Goal: Transaction & Acquisition: Purchase product/service

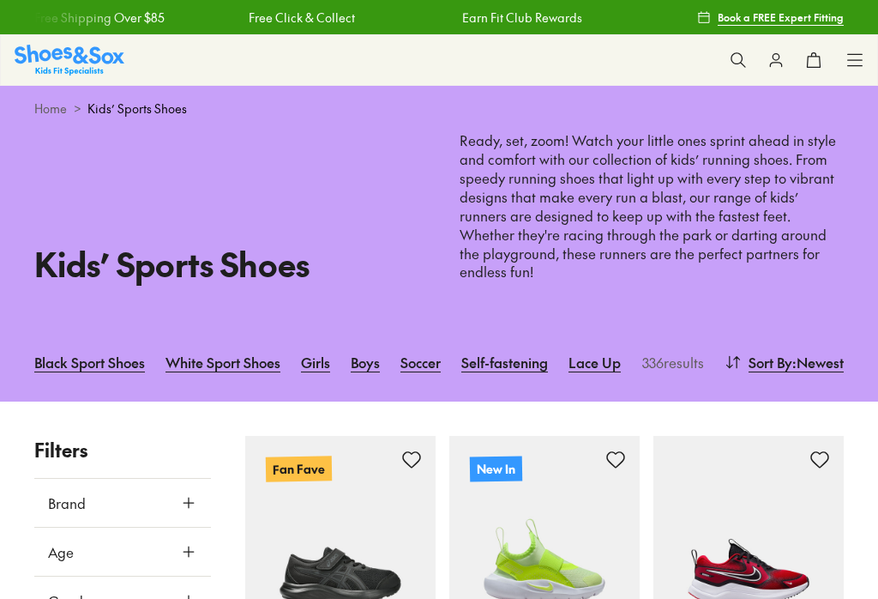
scroll to position [307, 0]
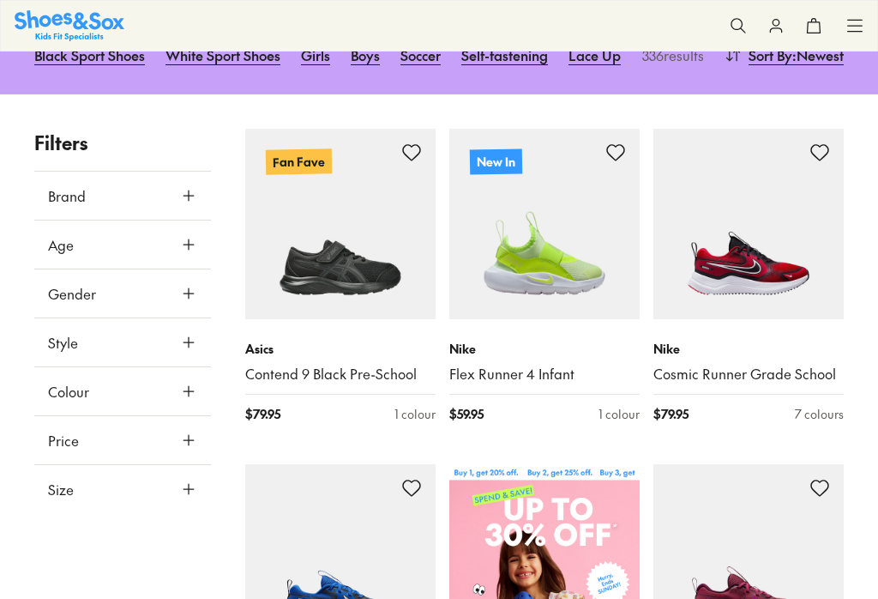
click at [189, 289] on use at bounding box center [189, 294] width 10 height 10
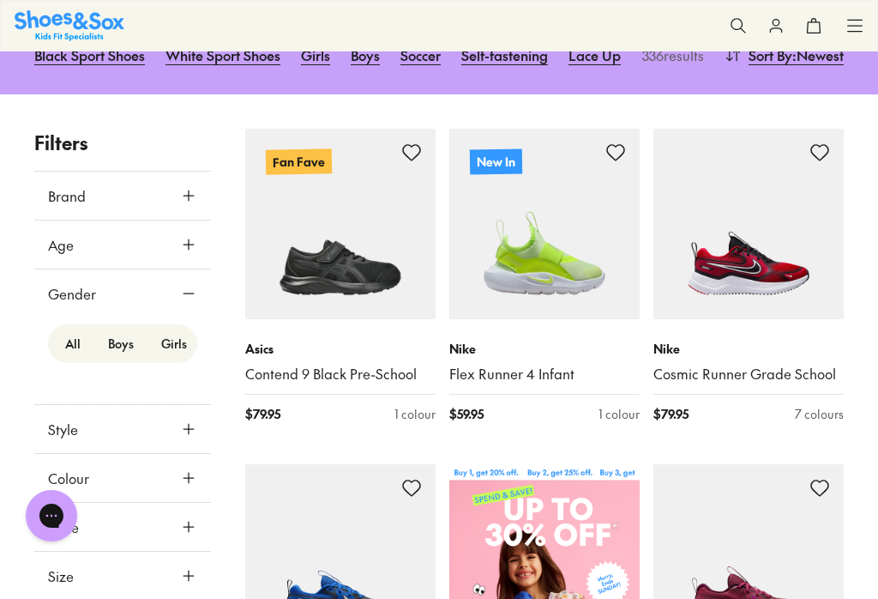
scroll to position [0, 0]
click at [123, 328] on label "Boys" at bounding box center [120, 344] width 53 height 32
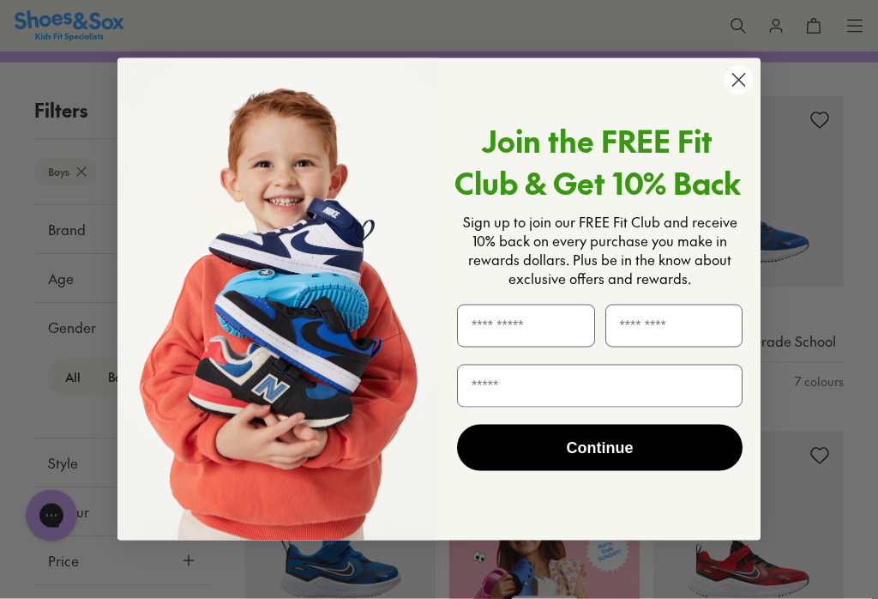
scroll to position [342, 0]
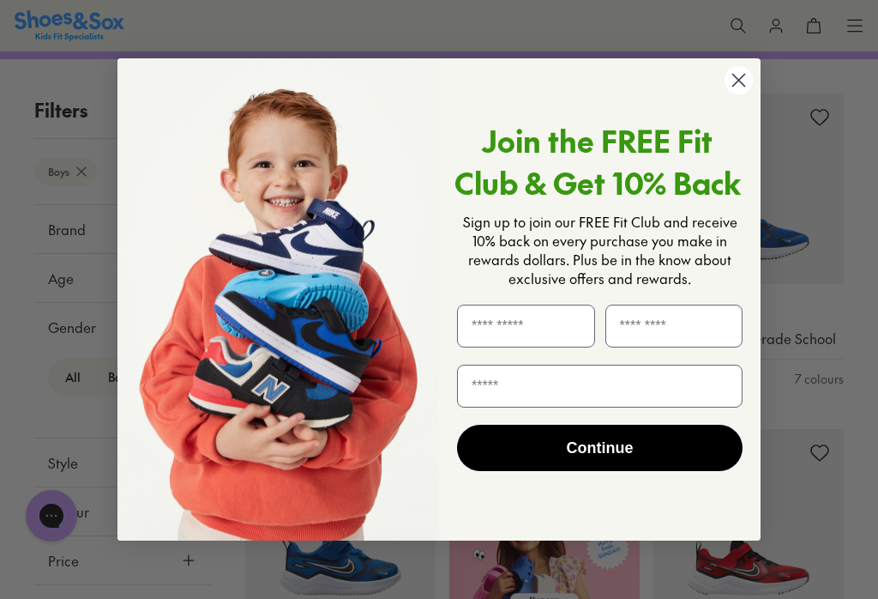
click at [743, 86] on icon "Close dialog" at bounding box center [739, 80] width 12 height 12
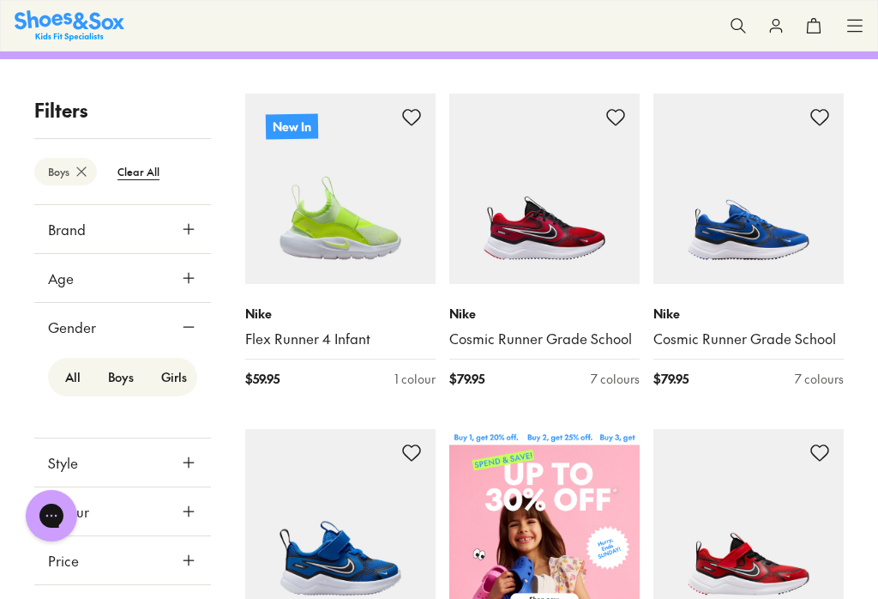
click at [187, 282] on icon at bounding box center [188, 277] width 17 height 17
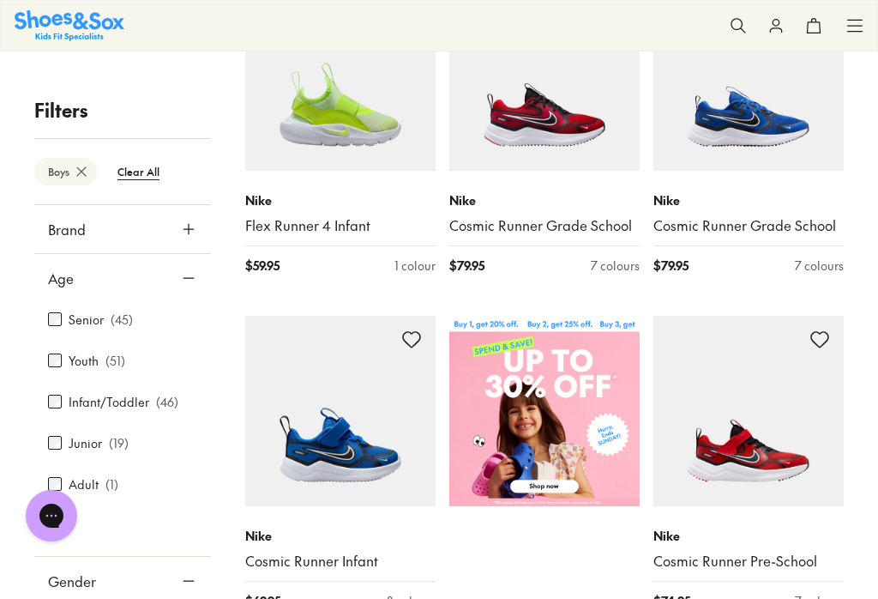
scroll to position [423, 0]
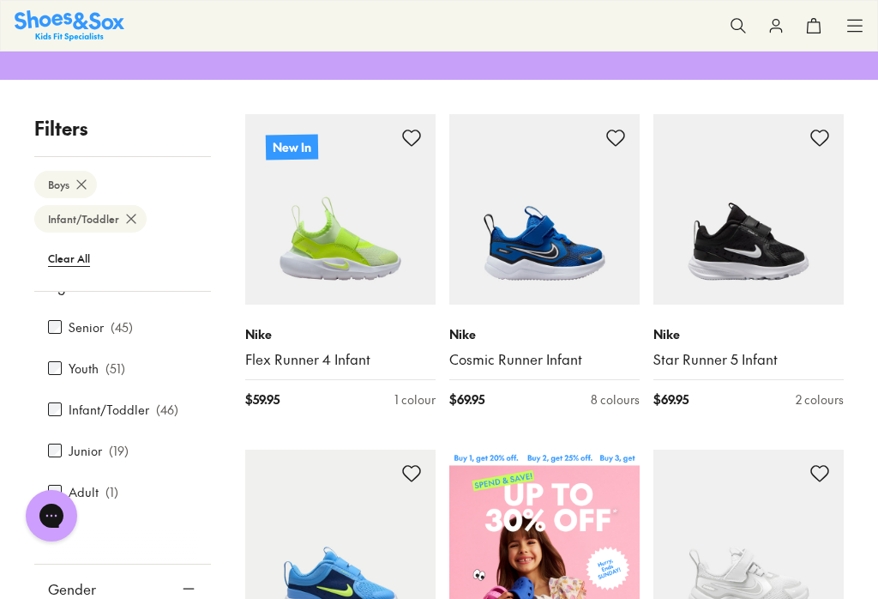
scroll to position [78, 0]
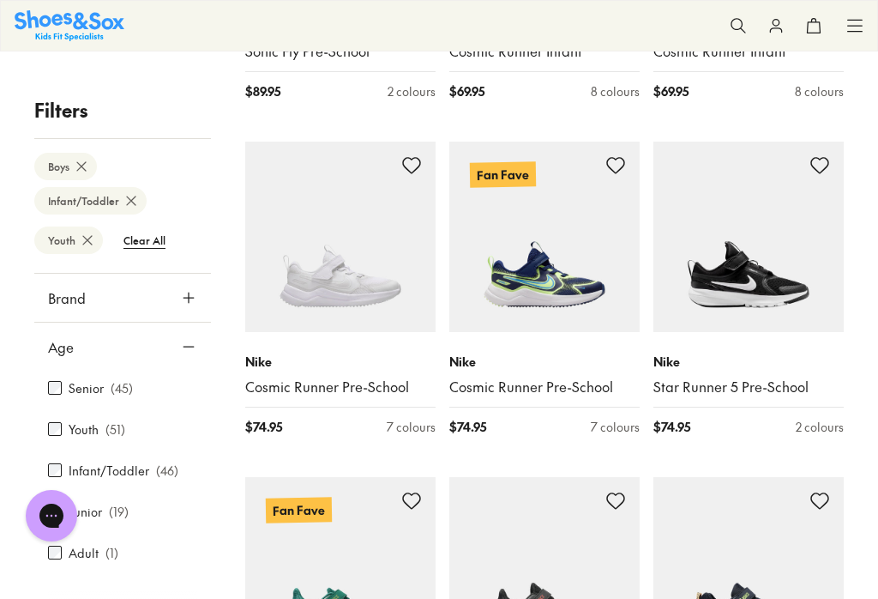
click at [58, 485] on div "Chat with us" at bounding box center [51, 515] width 69 height 63
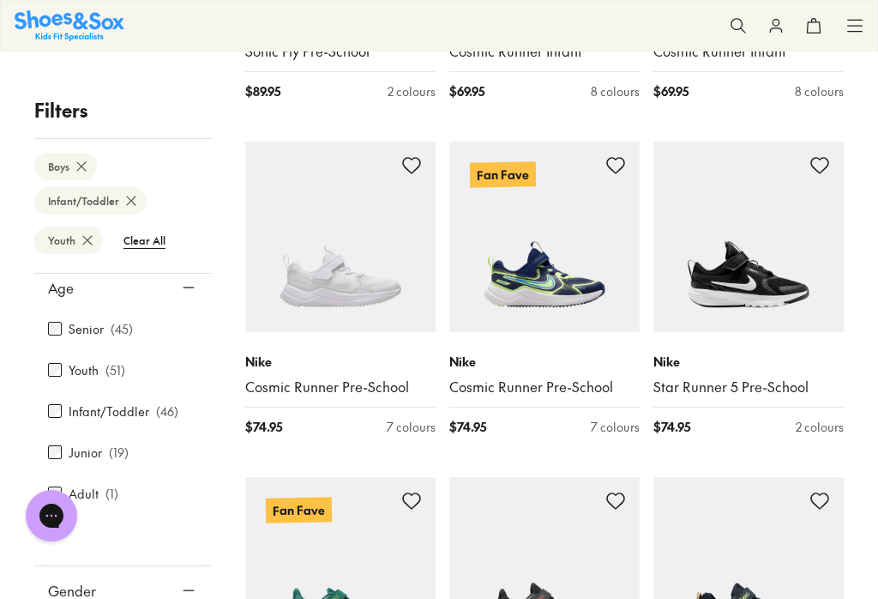
scroll to position [66, 0]
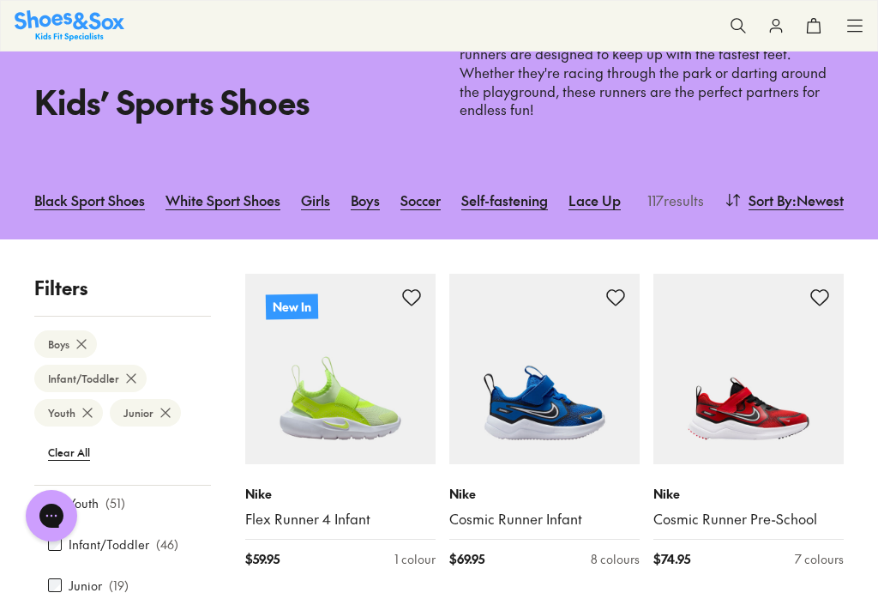
scroll to position [138, 0]
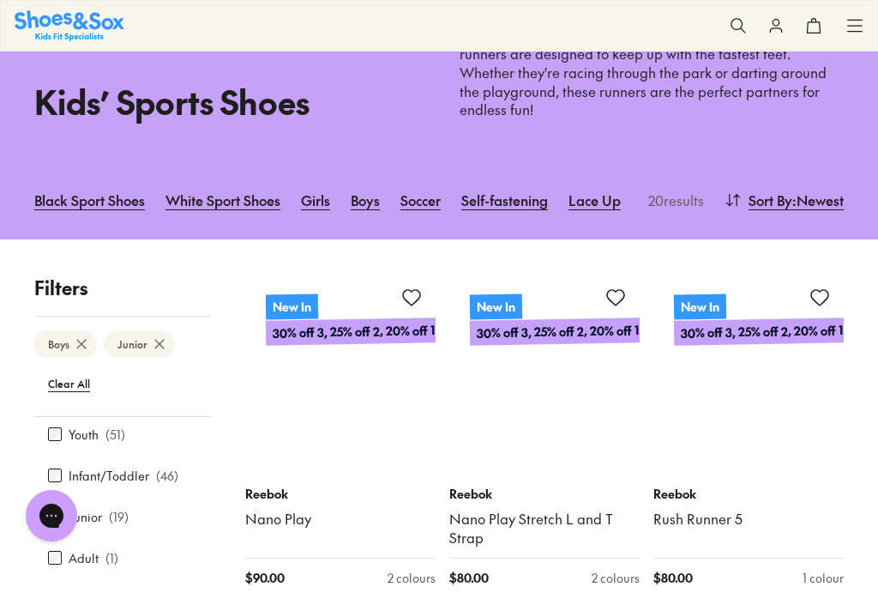
scroll to position [254, 0]
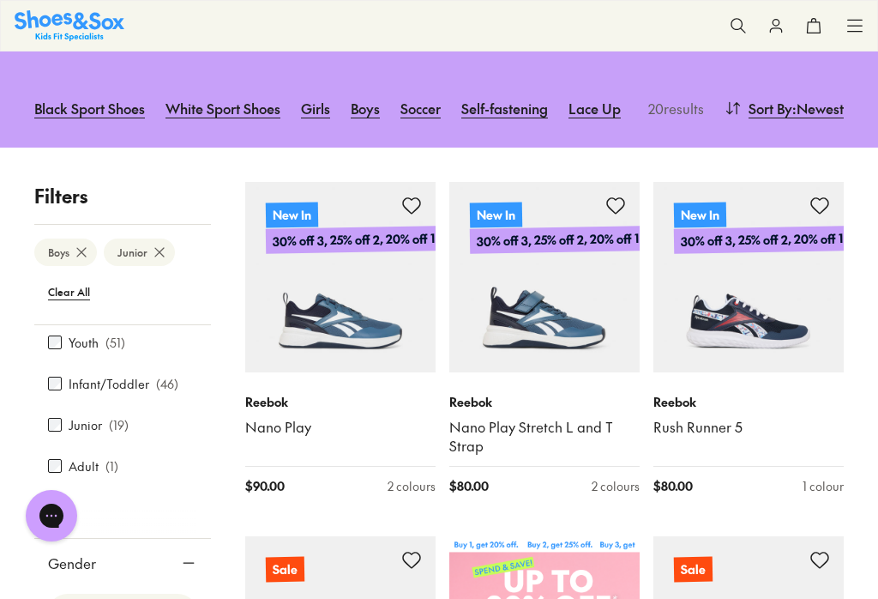
click at [335, 372] on div "Reebok Nano Play $ 90.00 2 colours" at bounding box center [340, 443] width 190 height 143
click at [267, 418] on link "Nano Play" at bounding box center [340, 427] width 190 height 19
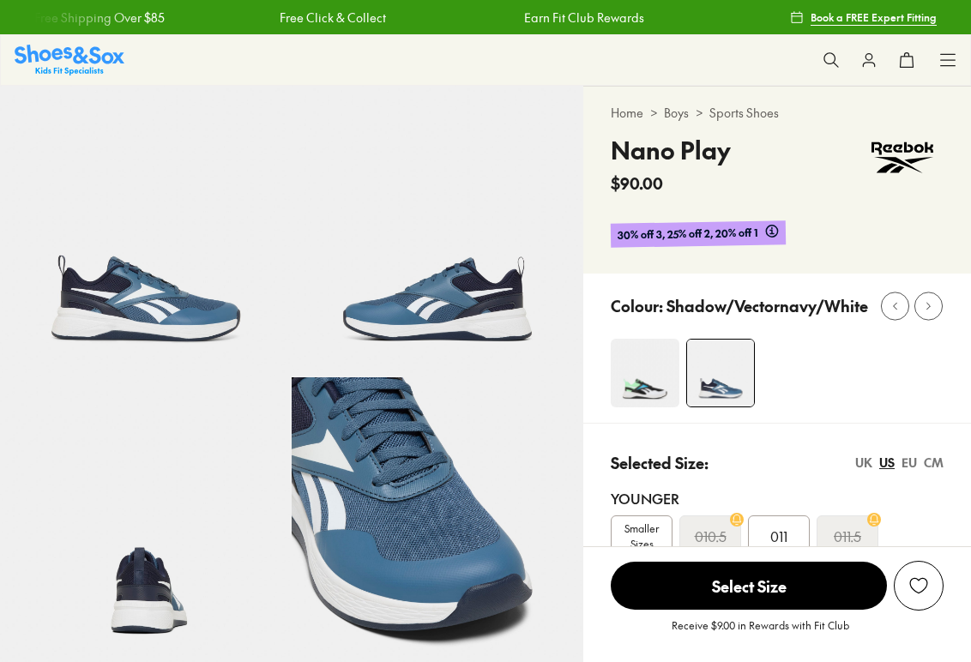
scroll to position [69, 0]
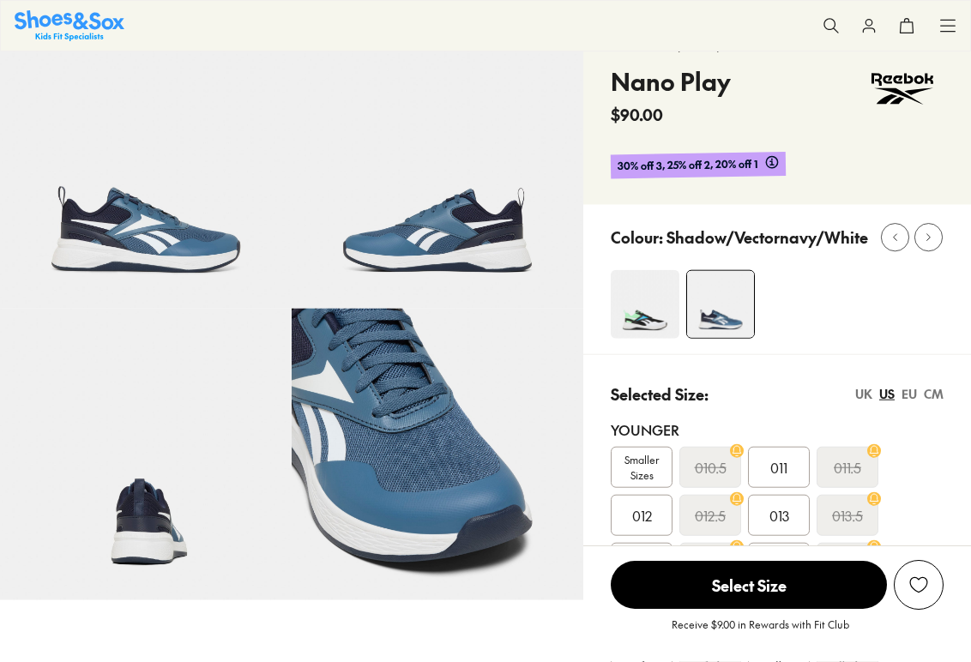
select select "*"
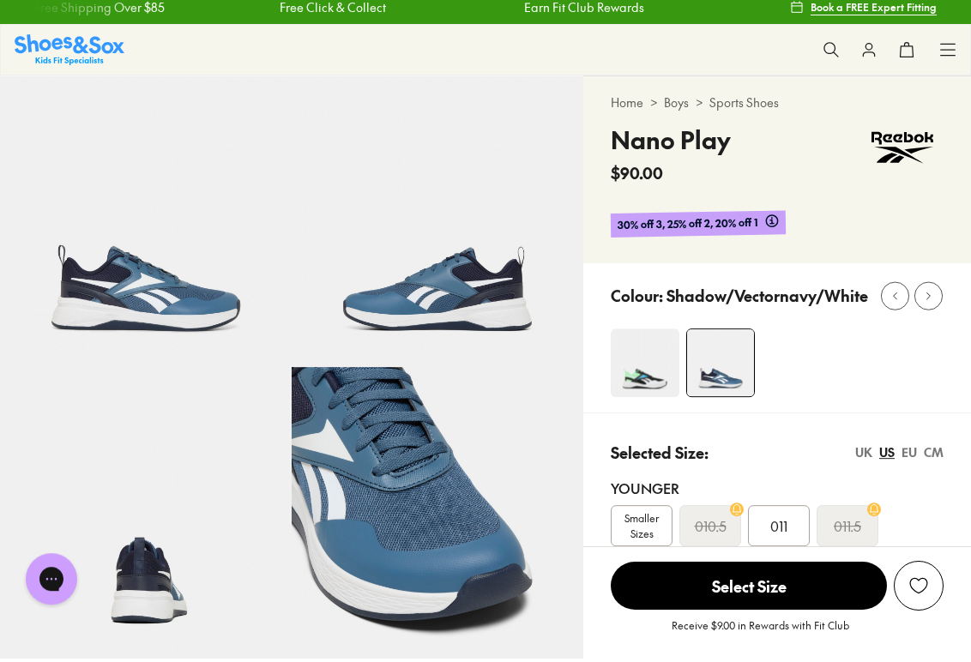
scroll to position [0, 0]
